Goal: Task Accomplishment & Management: Complete application form

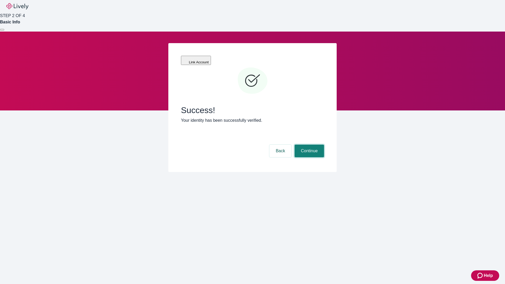
click at [308, 145] on button "Continue" at bounding box center [308, 151] width 29 height 13
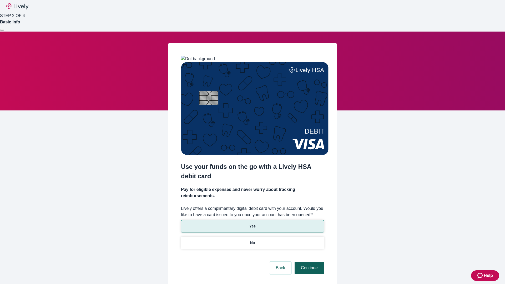
click at [252, 240] on p "No" at bounding box center [252, 243] width 5 height 6
click at [308, 262] on button "Continue" at bounding box center [308, 268] width 29 height 13
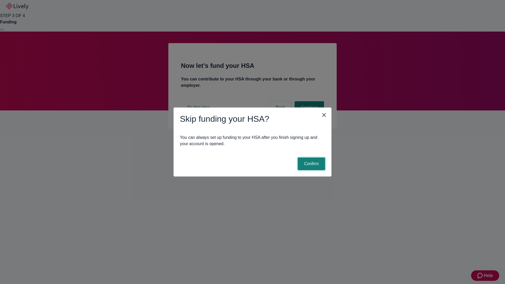
click at [310, 164] on button "Confirm" at bounding box center [311, 163] width 27 height 13
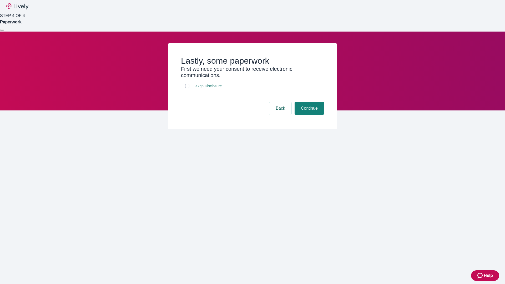
click at [187, 88] on input "E-Sign Disclosure" at bounding box center [187, 86] width 4 height 4
checkbox input "true"
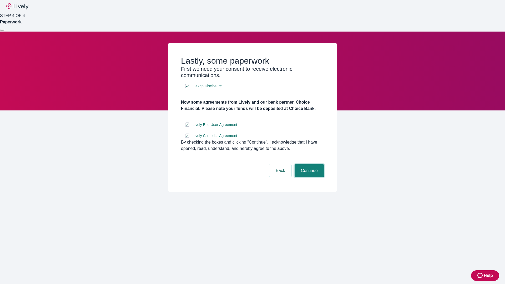
click at [308, 177] on button "Continue" at bounding box center [308, 170] width 29 height 13
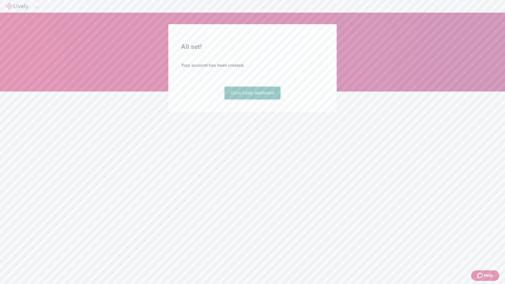
click at [252, 99] on link "Go to Lively dashboard" at bounding box center [252, 93] width 56 height 13
